Goal: Go to known website: Go to known website

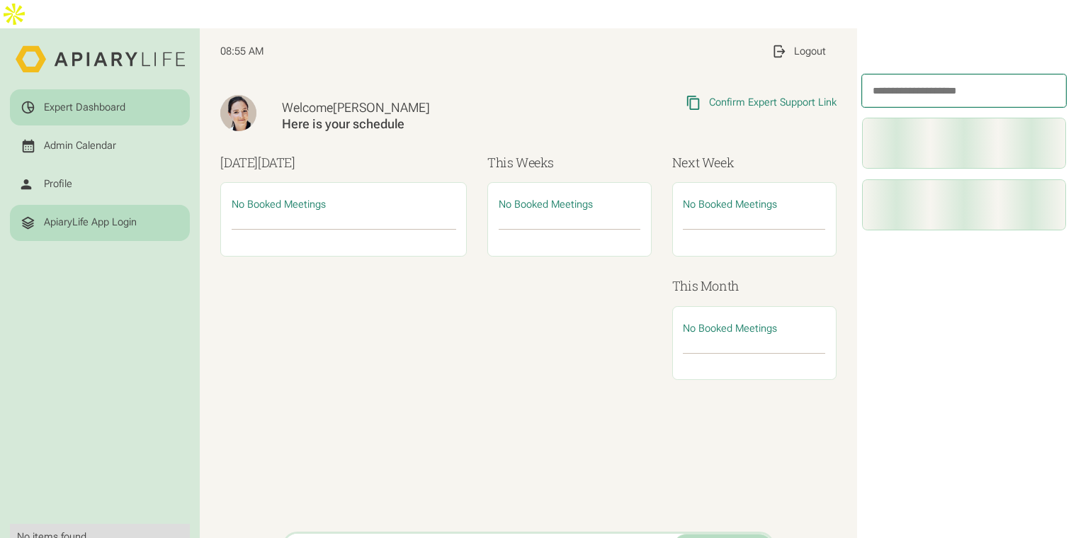
click at [116, 216] on div "ApiaryLife App Login" at bounding box center [90, 222] width 93 height 13
